Goal: Find specific page/section: Find specific page/section

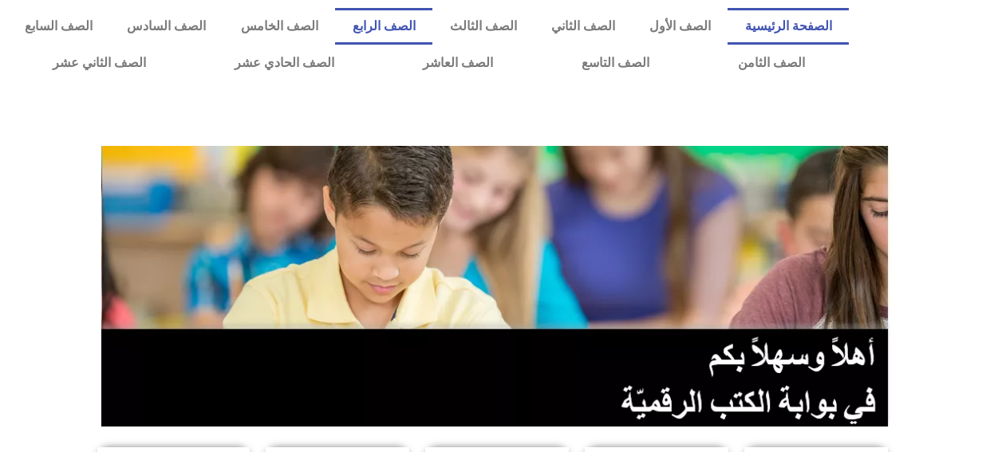
click at [433, 23] on link "الصف الرابع" at bounding box center [383, 26] width 97 height 37
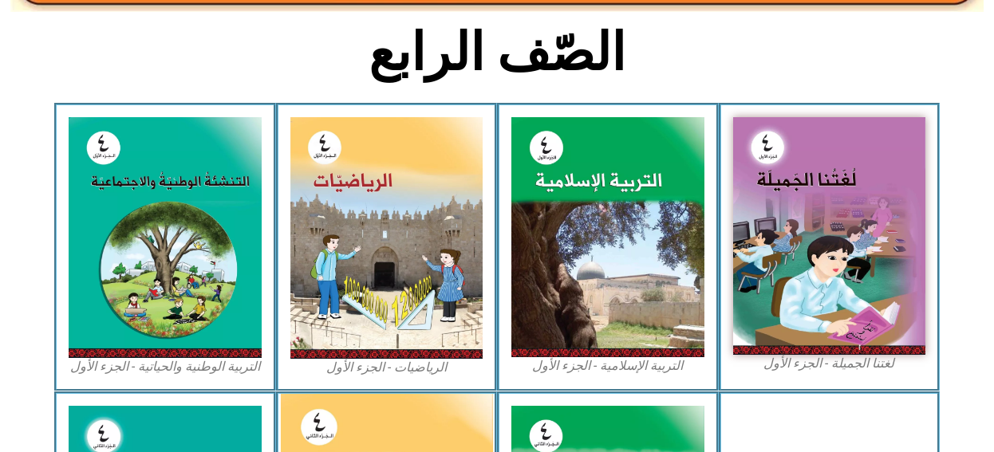
scroll to position [479, 0]
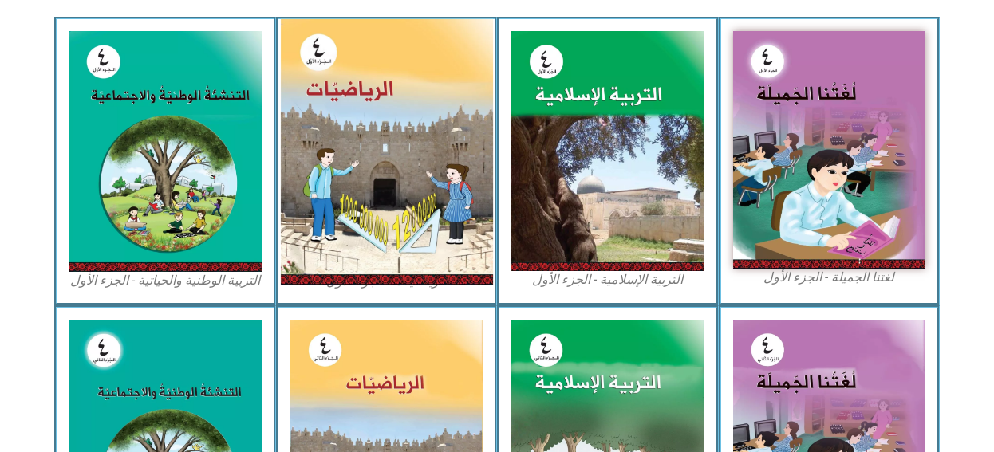
click at [314, 180] on img at bounding box center [386, 152] width 212 height 266
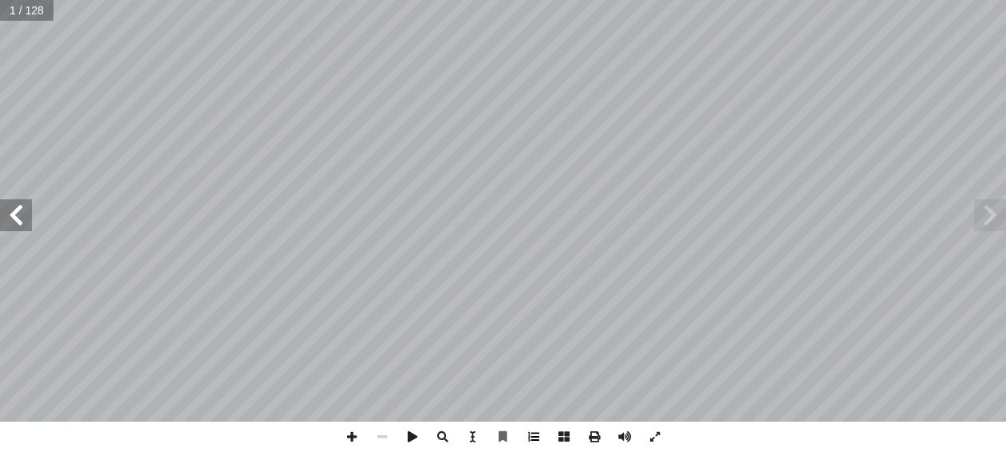
click at [538, 442] on span at bounding box center [534, 437] width 30 height 30
